Goal: Information Seeking & Learning: Learn about a topic

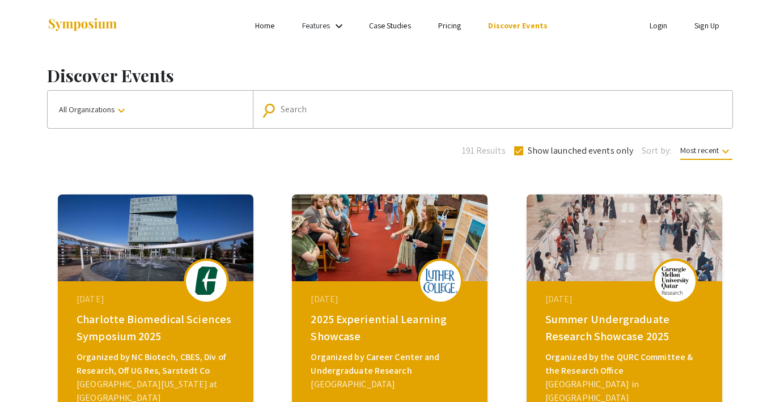
click at [150, 109] on button "All Organizations keyboard_arrow_down" at bounding box center [150, 109] width 205 height 37
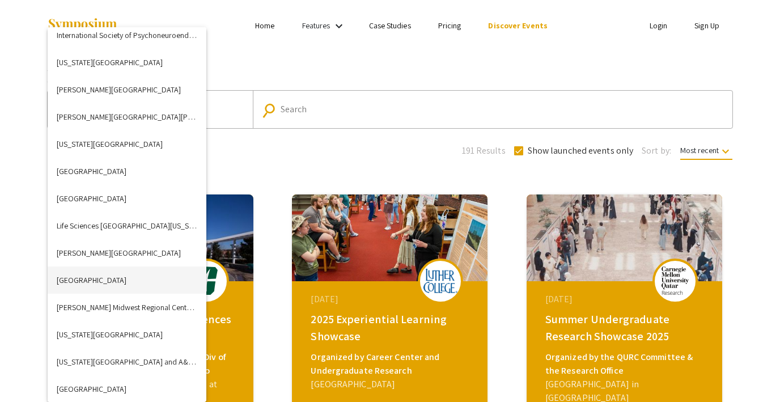
scroll to position [1735, 0]
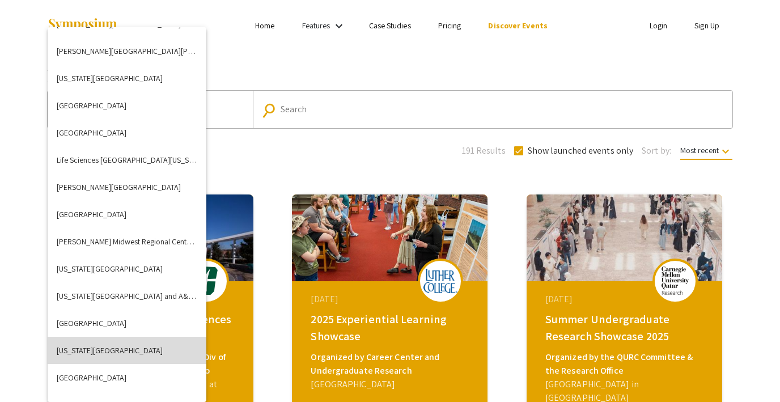
click at [92, 337] on button "[US_STATE][GEOGRAPHIC_DATA]" at bounding box center [127, 350] width 159 height 27
checkbox input "false"
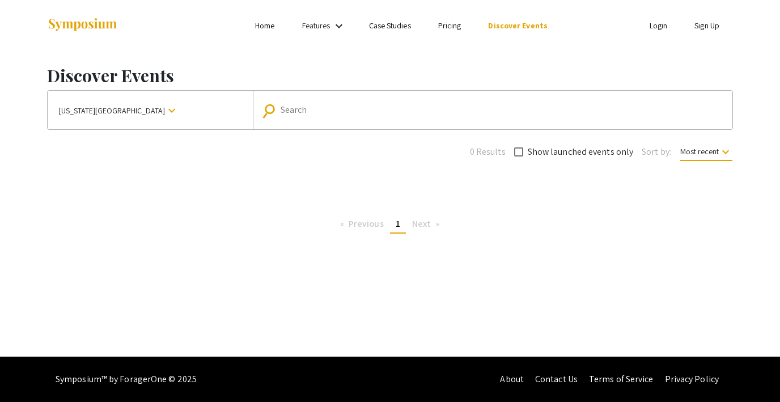
click at [155, 108] on span "[US_STATE][GEOGRAPHIC_DATA]" at bounding box center [112, 110] width 106 height 20
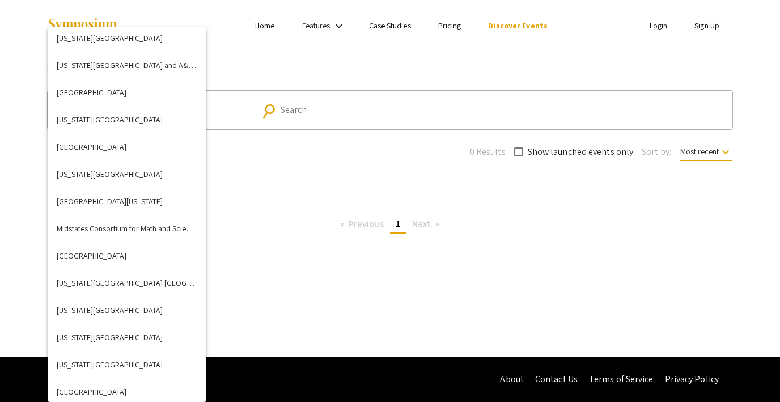
scroll to position [1947, 0]
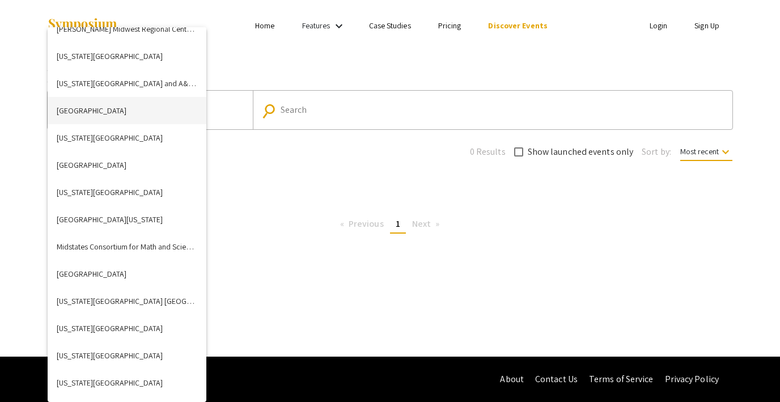
click at [95, 112] on button "[GEOGRAPHIC_DATA]" at bounding box center [127, 110] width 159 height 27
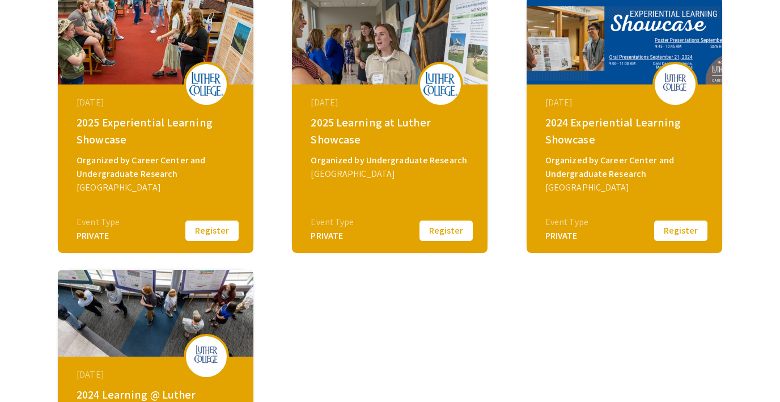
scroll to position [197, 0]
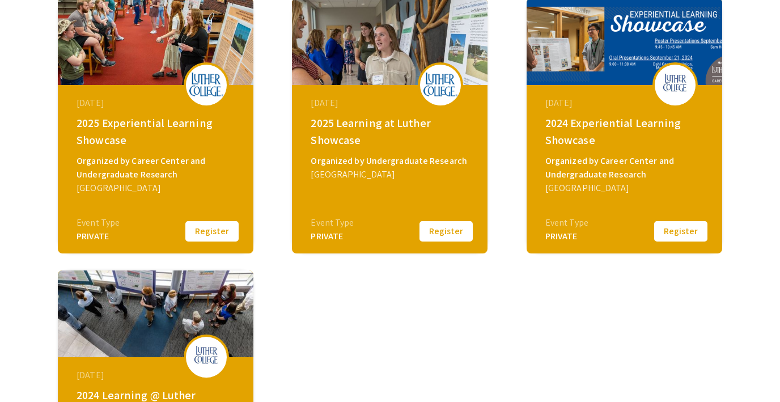
click at [599, 233] on div "[DATE] 2024 Experiential Learning Showcase Organized by Career Center and Under…" at bounding box center [623, 125] width 195 height 255
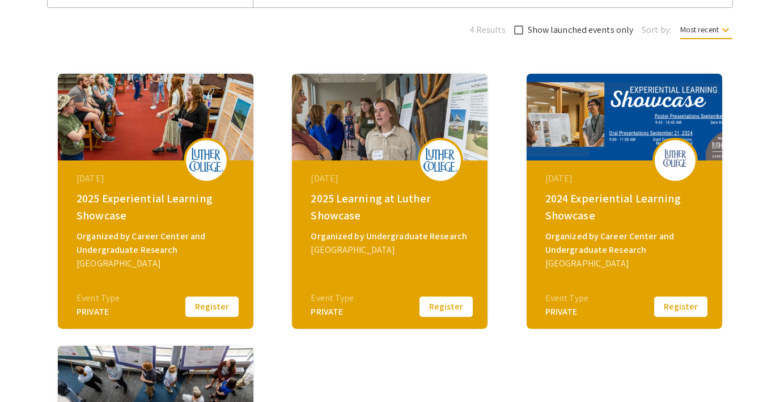
scroll to position [120, 0]
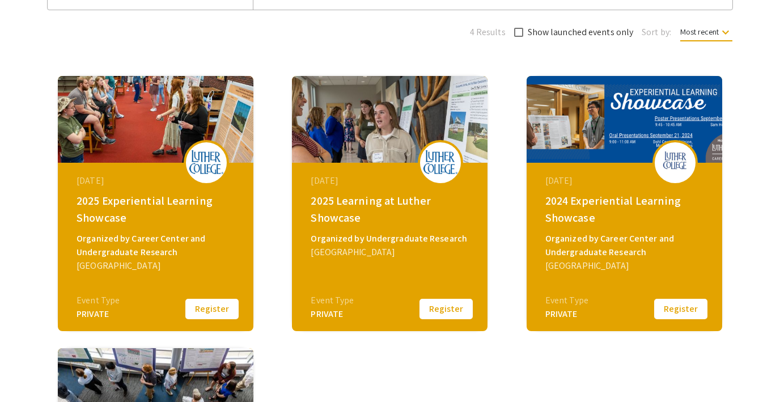
click at [633, 120] on img at bounding box center [623, 119] width 195 height 87
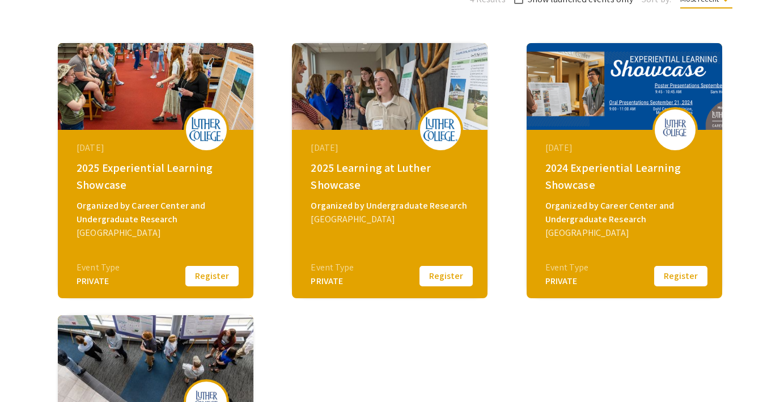
click at [390, 256] on div "[DATE] 2025 Learning at Luther Showcase Organized by Undergraduate Research Lut…" at bounding box center [390, 201] width 195 height 142
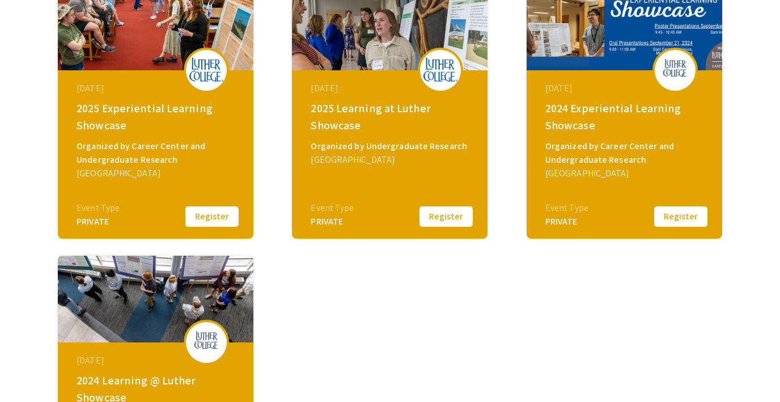
scroll to position [0, 0]
